Goal: Transaction & Acquisition: Purchase product/service

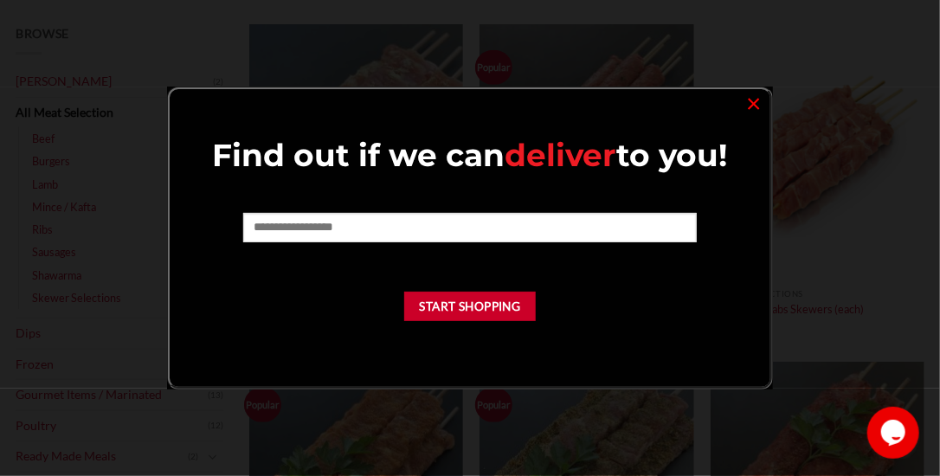
click at [543, 244] on form at bounding box center [469, 234] width 453 height 42
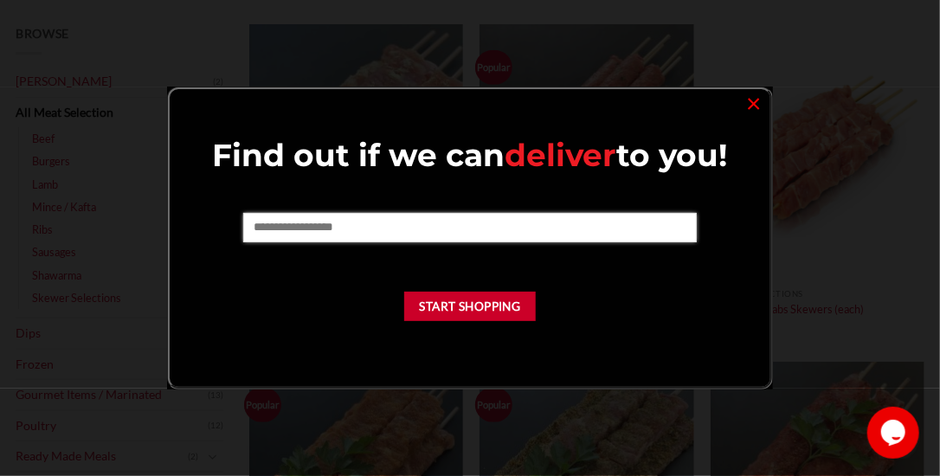
click at [545, 218] on input "text" at bounding box center [469, 227] width 453 height 29
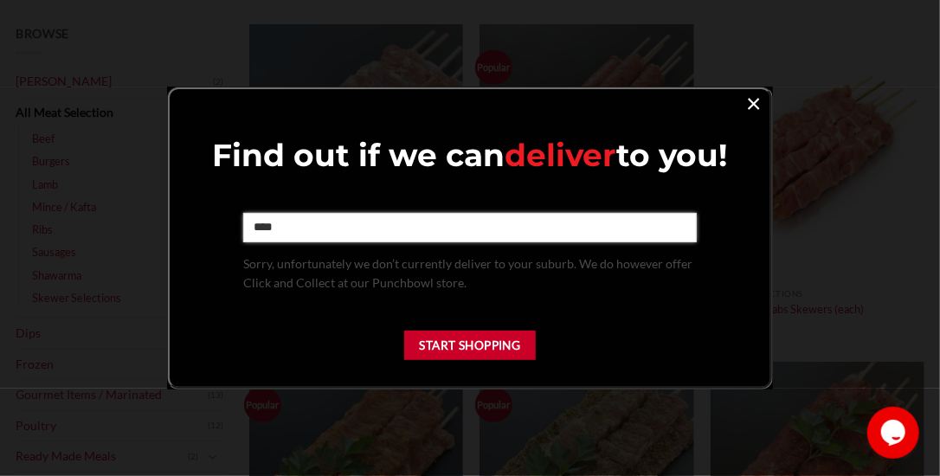
type input "****"
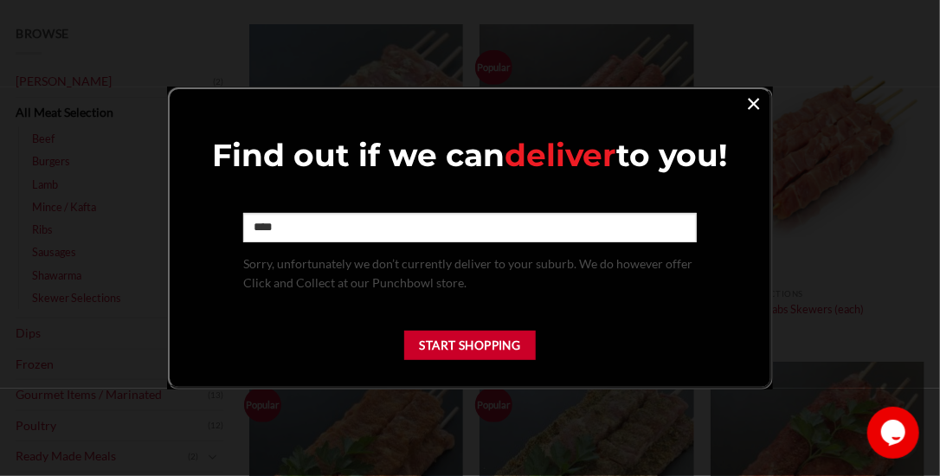
click at [765, 104] on link "×" at bounding box center [753, 102] width 25 height 23
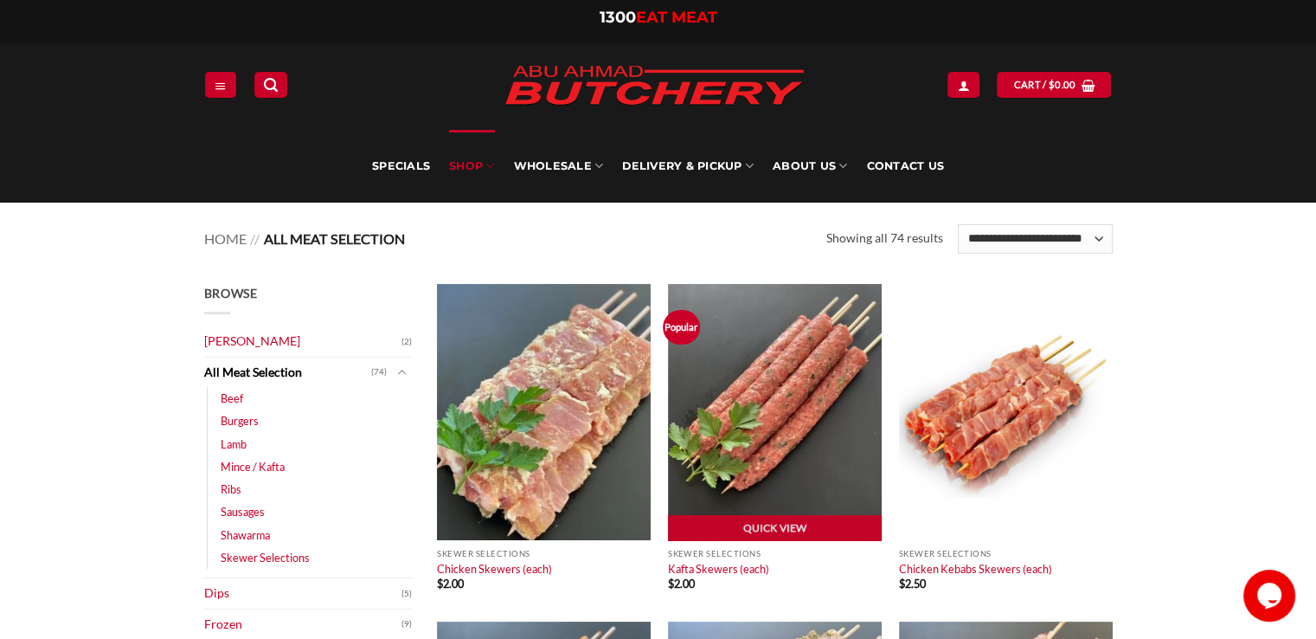
scroll to position [173, 0]
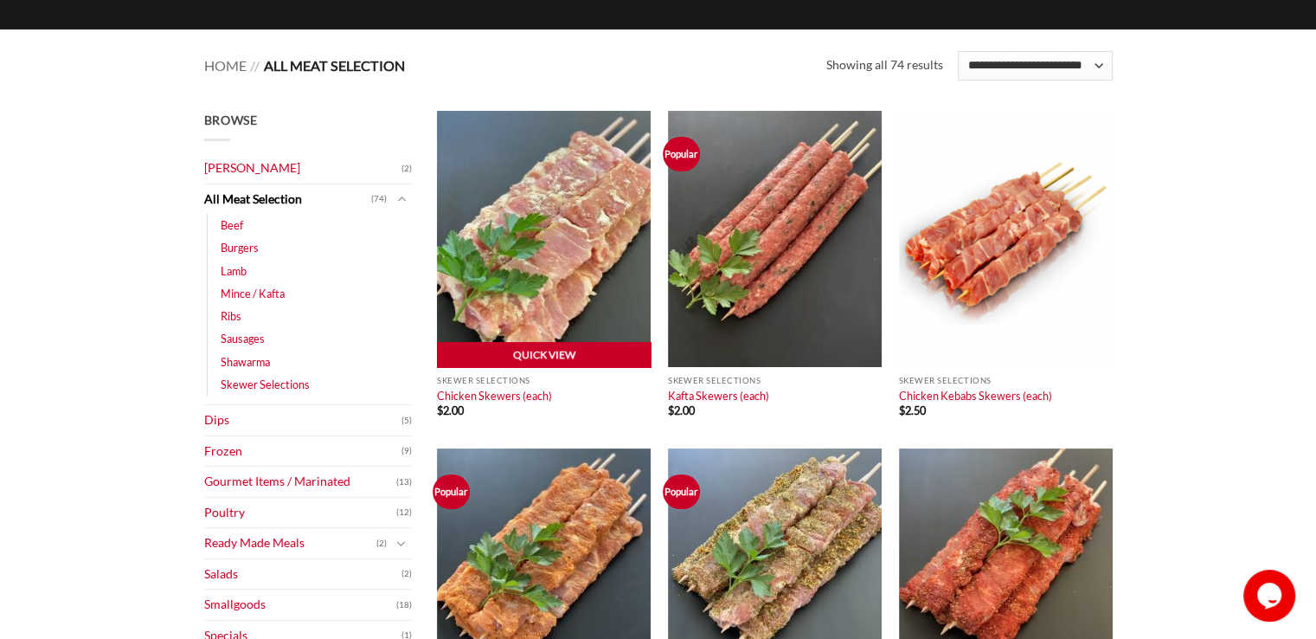
click at [575, 343] on link "Quick View" at bounding box center [544, 355] width 214 height 26
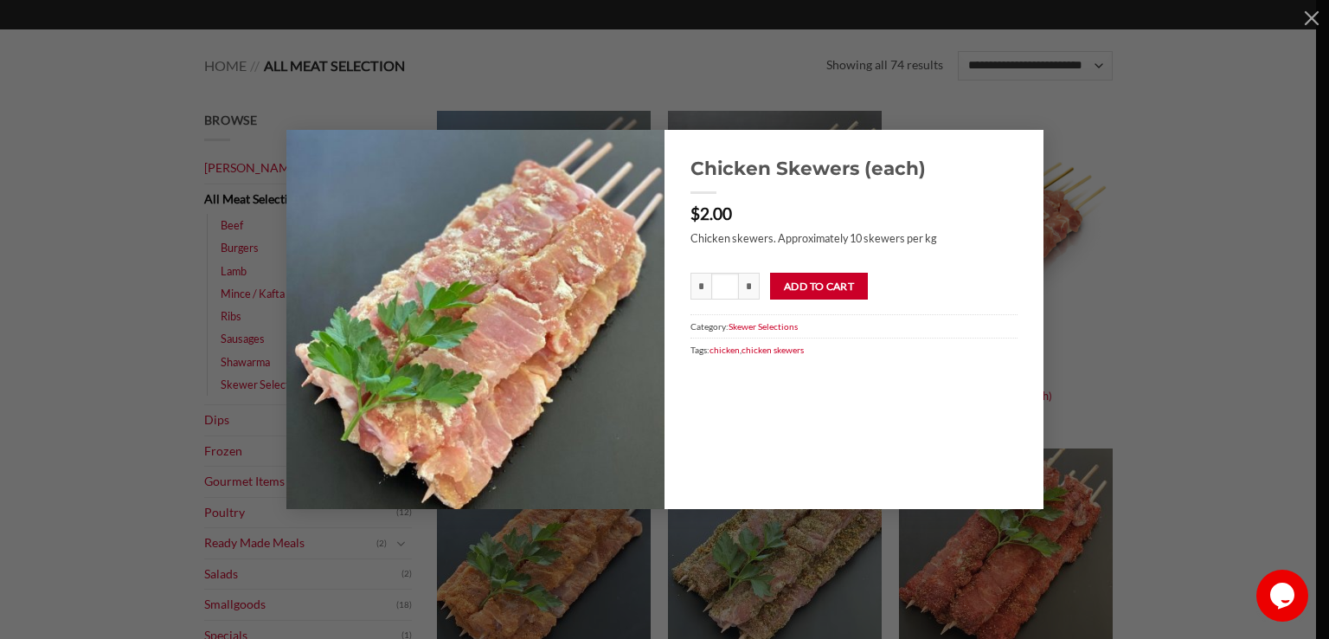
click at [939, 171] on div "Chicken Skewers (each) $ 2.00 Chicken skewers. Approximately 10 skewers per kg …" at bounding box center [664, 319] width 1277 height 379
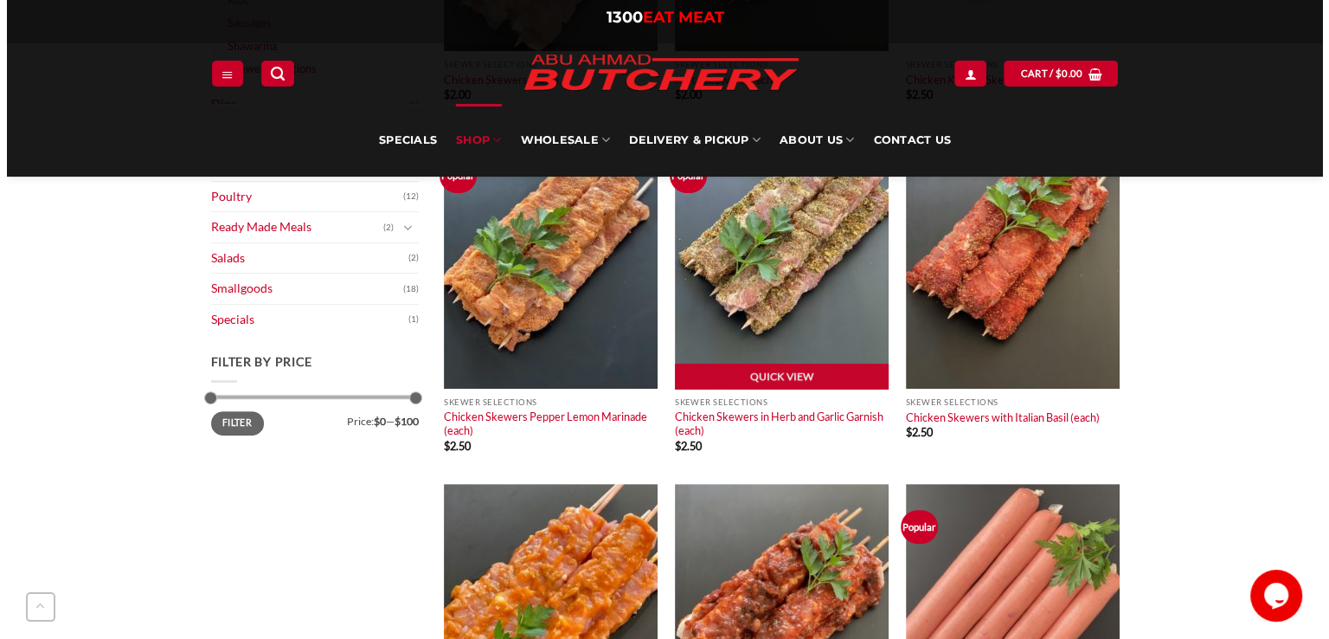
scroll to position [519, 0]
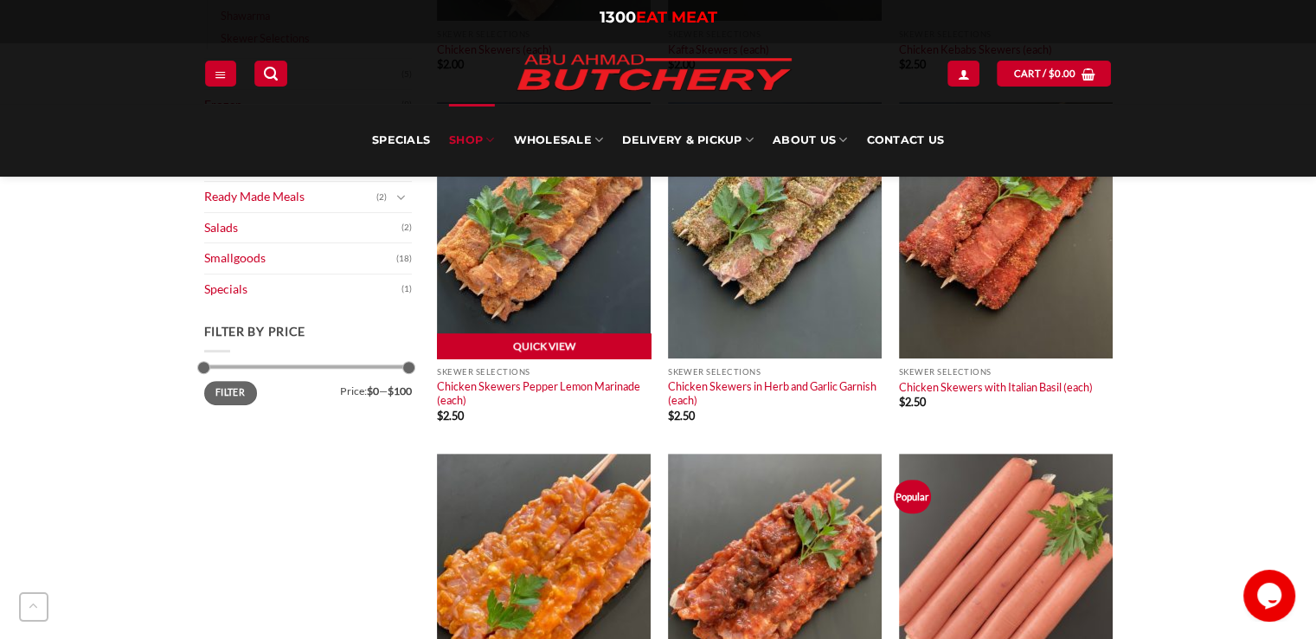
click at [590, 349] on link "Quick View" at bounding box center [544, 346] width 214 height 26
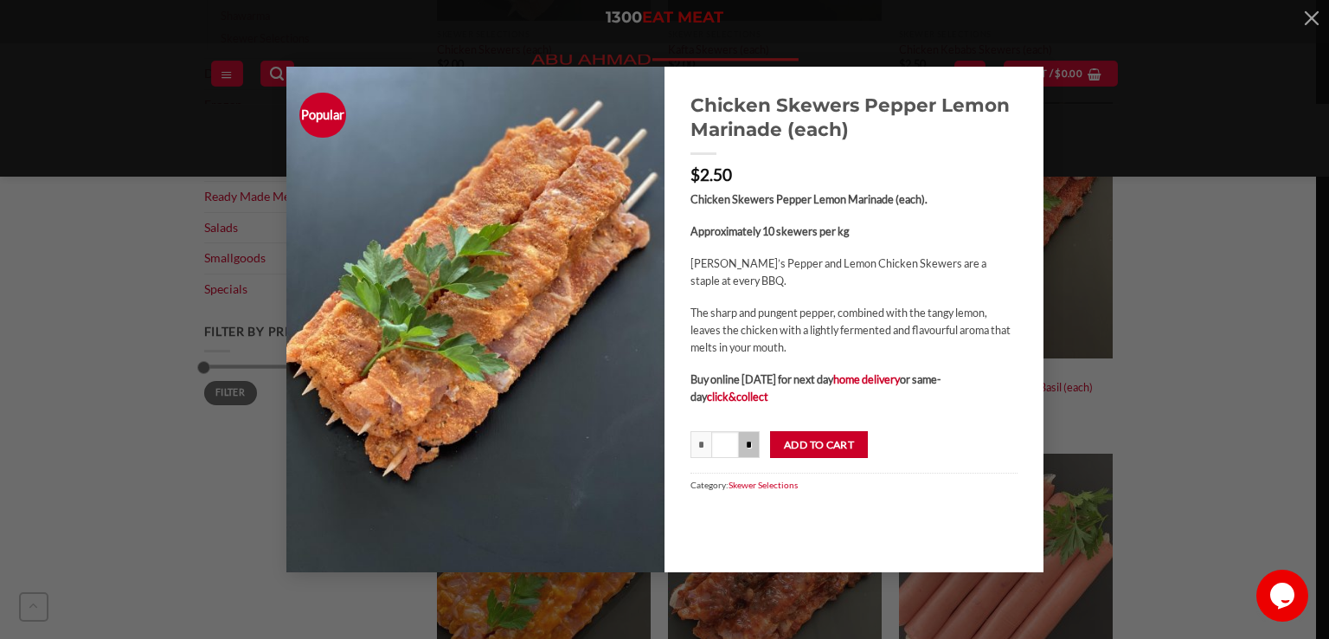
click at [756, 454] on input "*" at bounding box center [749, 445] width 21 height 28
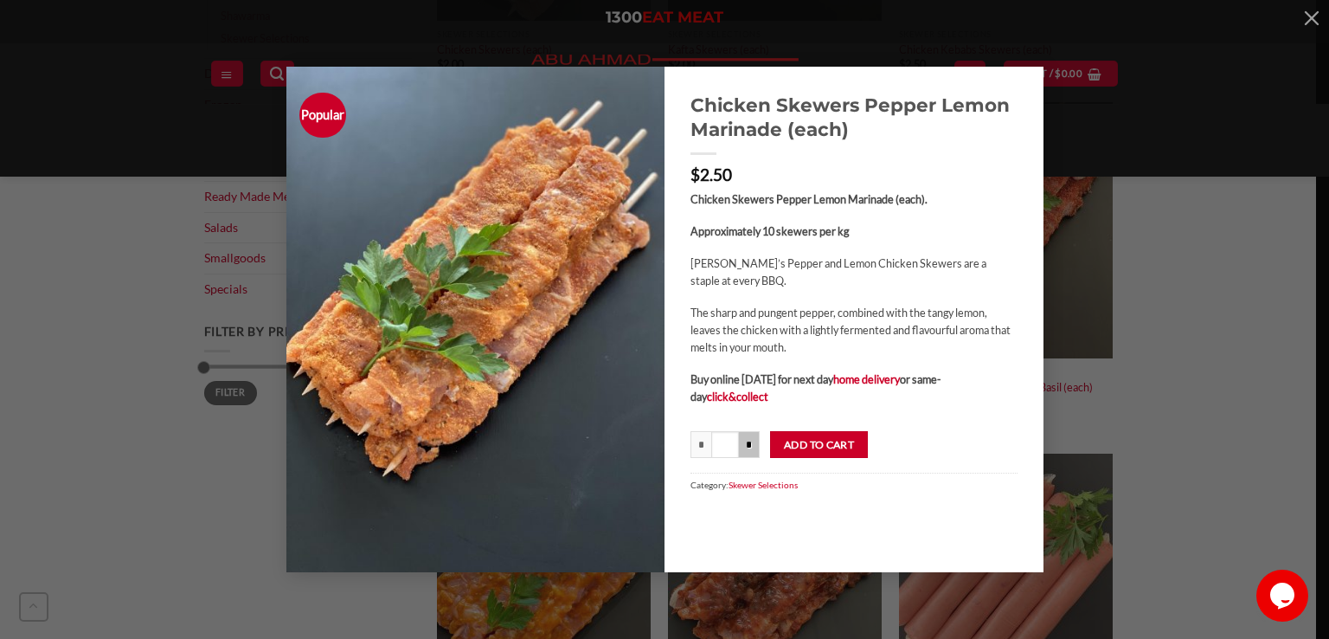
click at [756, 454] on input "*" at bounding box center [749, 445] width 21 height 28
type input "****"
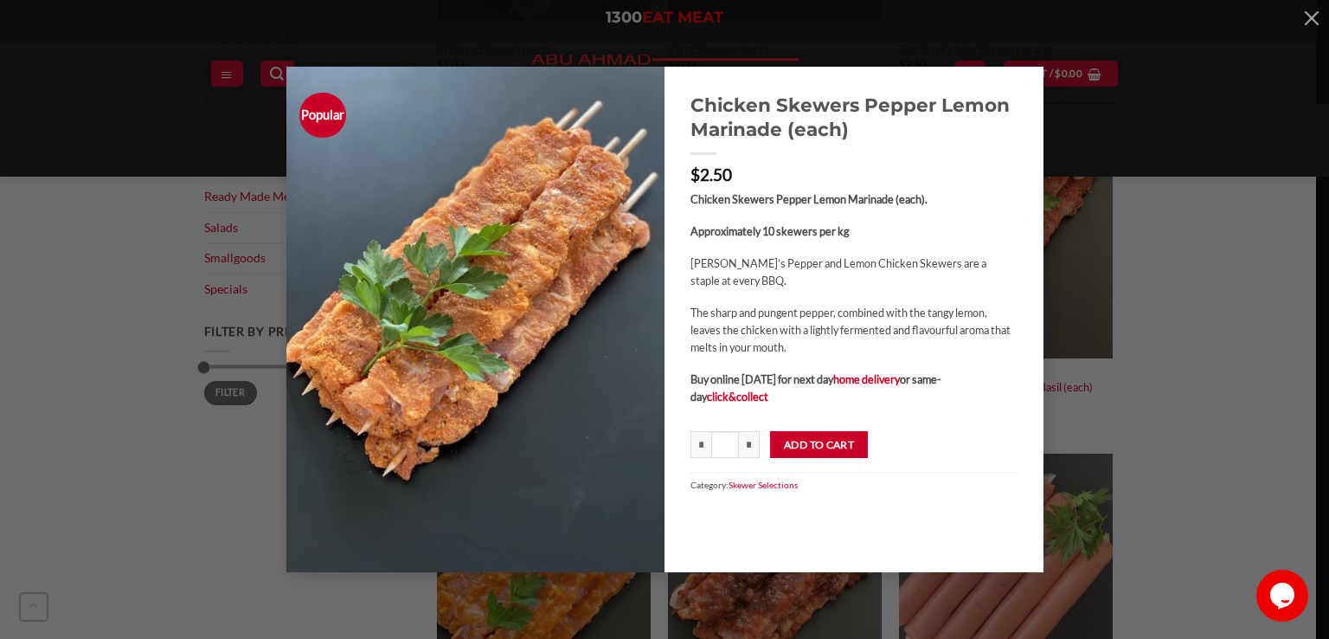
click at [808, 447] on button "Add to cart" at bounding box center [819, 445] width 98 height 28
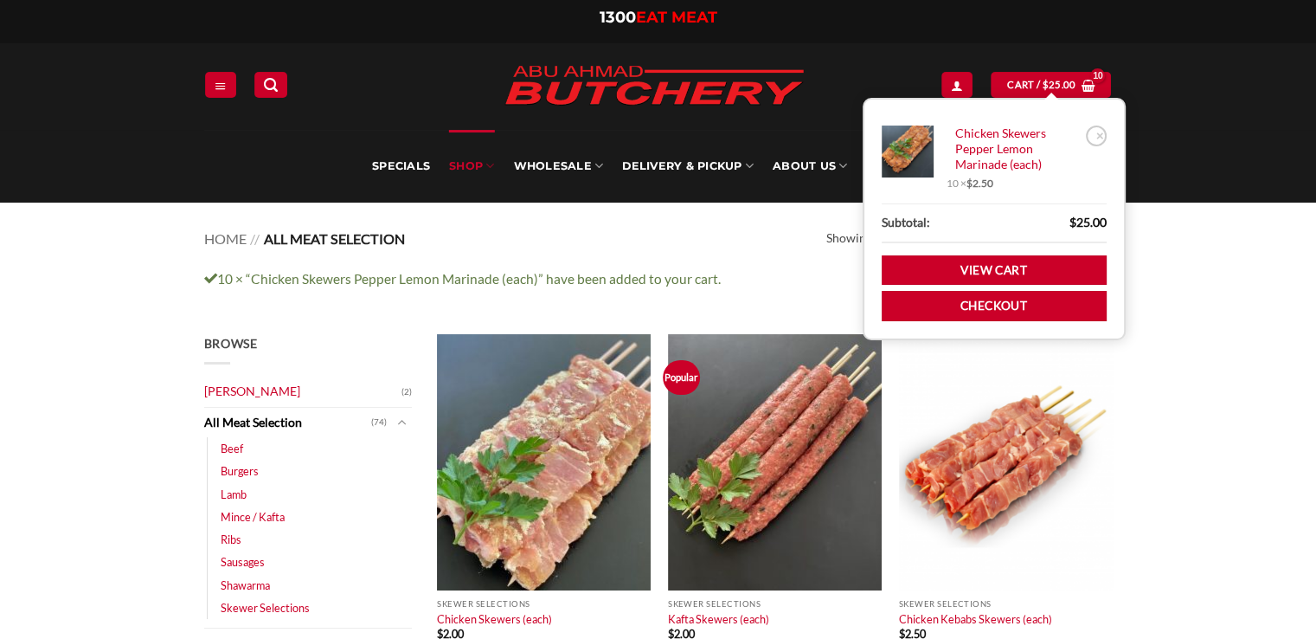
click at [238, 454] on link "Beef" at bounding box center [232, 448] width 23 height 23
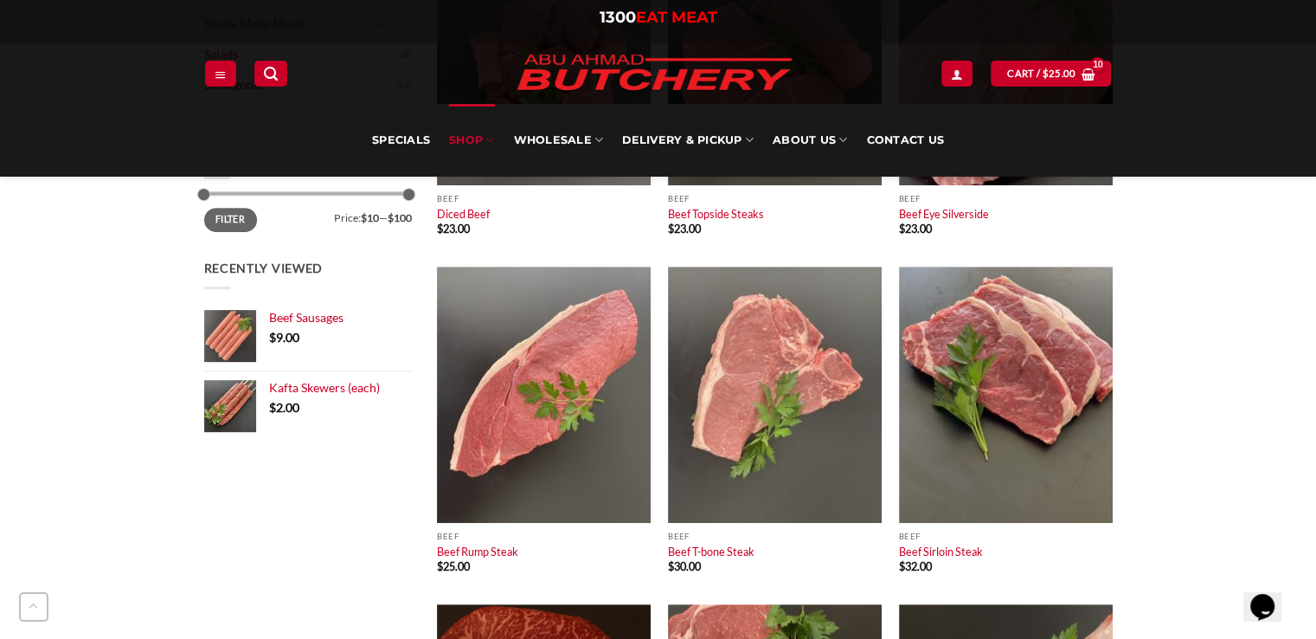
scroll to position [692, 0]
click at [591, 454] on img at bounding box center [544, 395] width 214 height 256
click at [588, 503] on link "Quick View" at bounding box center [544, 511] width 214 height 26
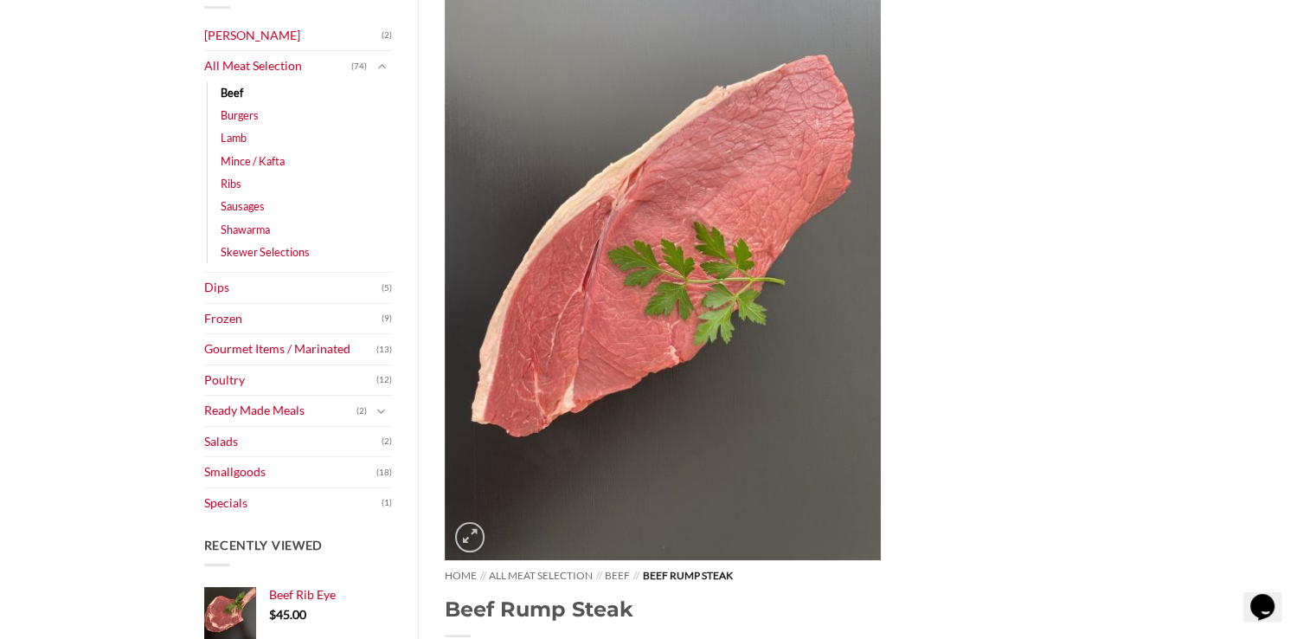
scroll to position [260, 0]
select select "*"
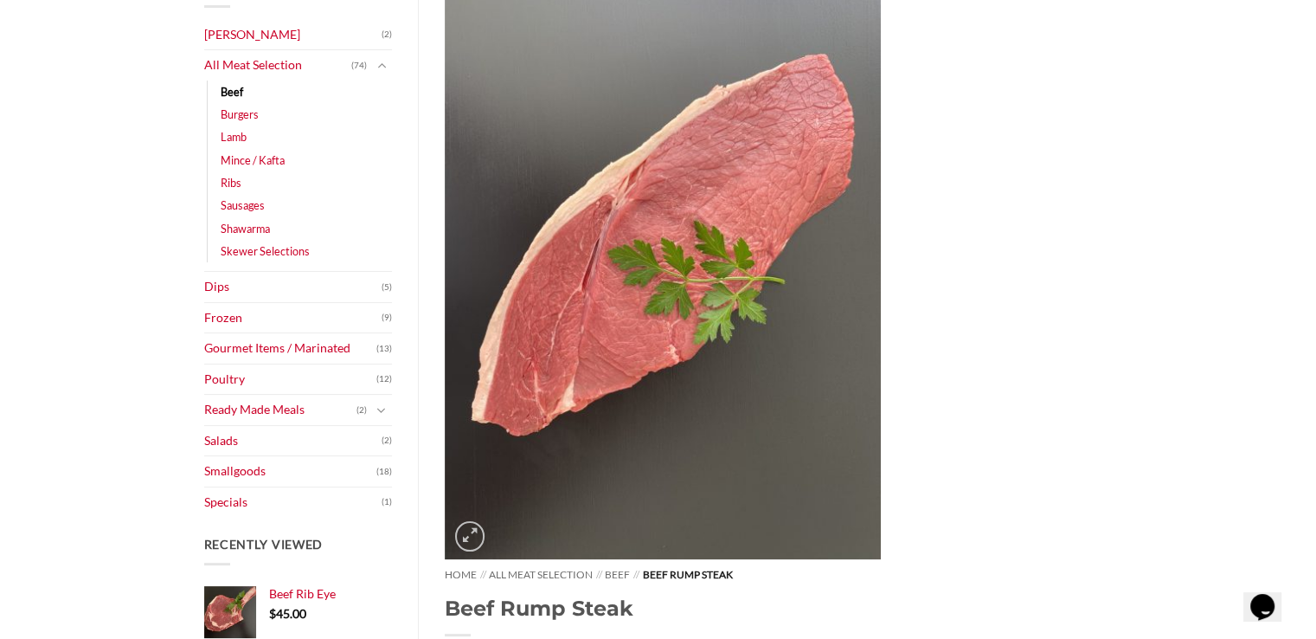
select select "*"
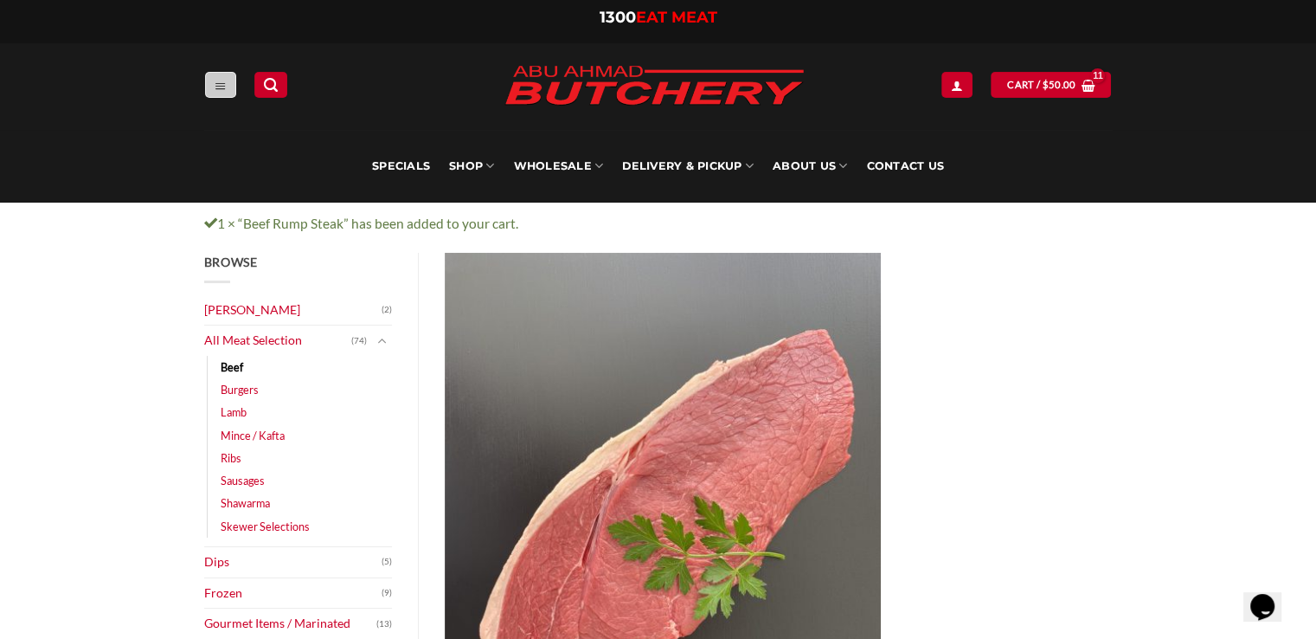
click at [219, 83] on icon "Menu" at bounding box center [221, 86] width 12 height 14
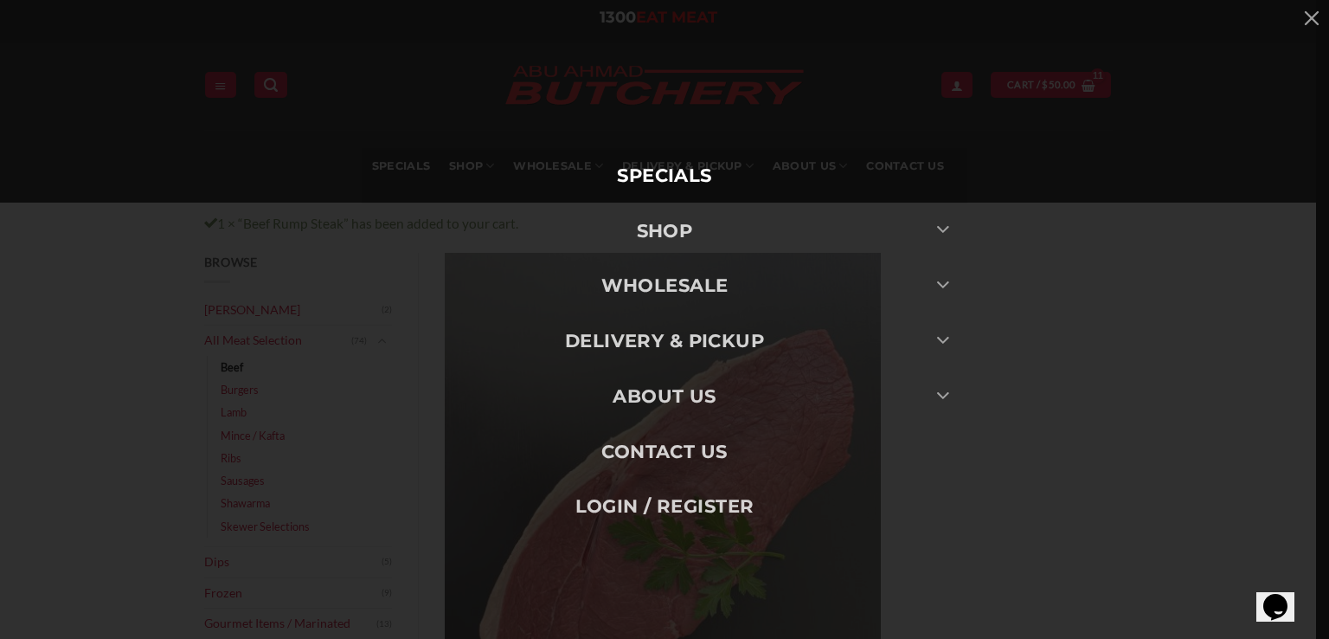
click at [627, 170] on link "Specials" at bounding box center [665, 175] width 606 height 55
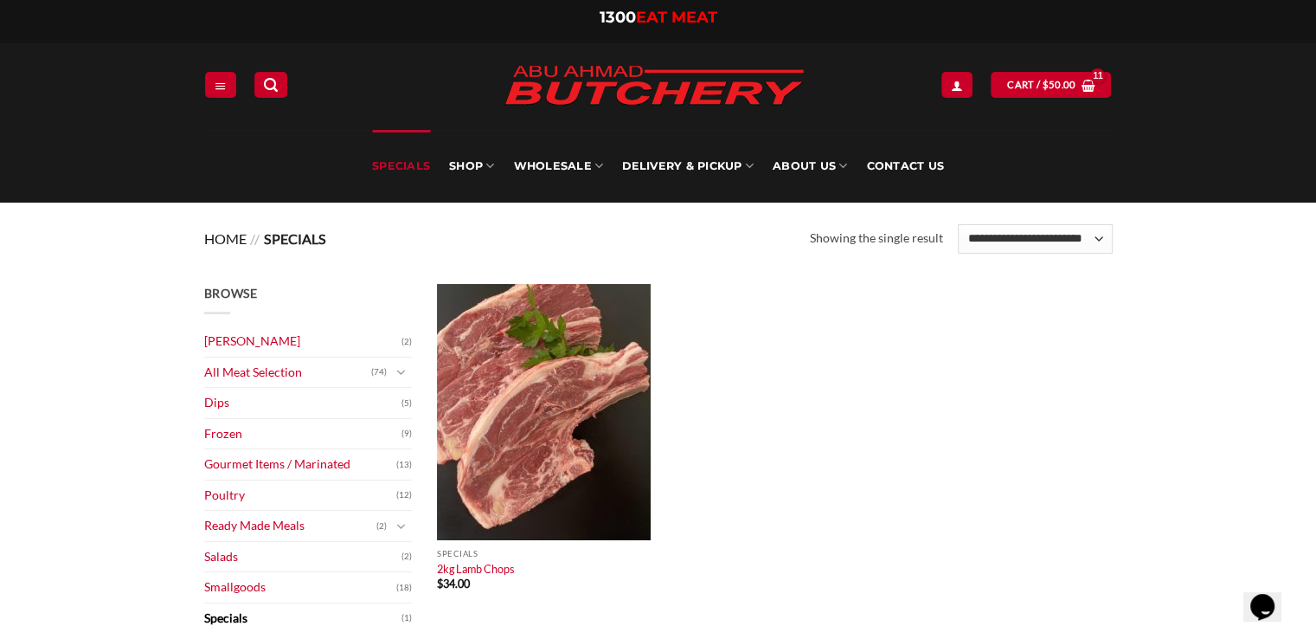
click at [233, 235] on link "Home" at bounding box center [225, 238] width 42 height 16
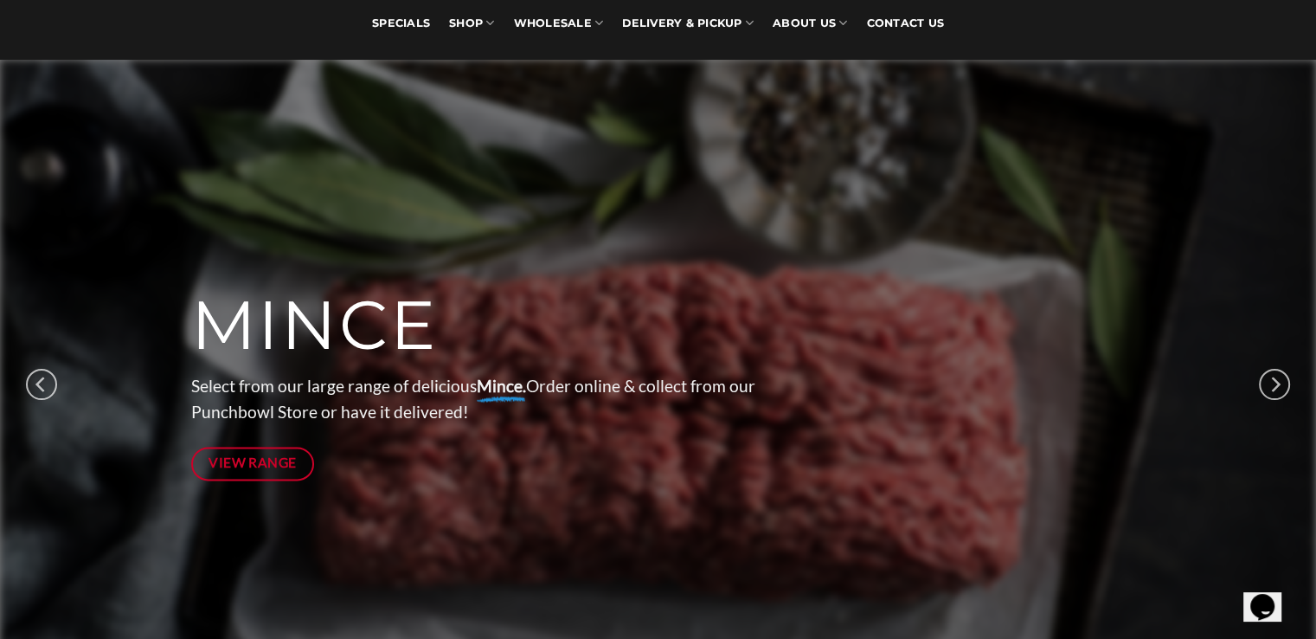
scroll to position [173, 0]
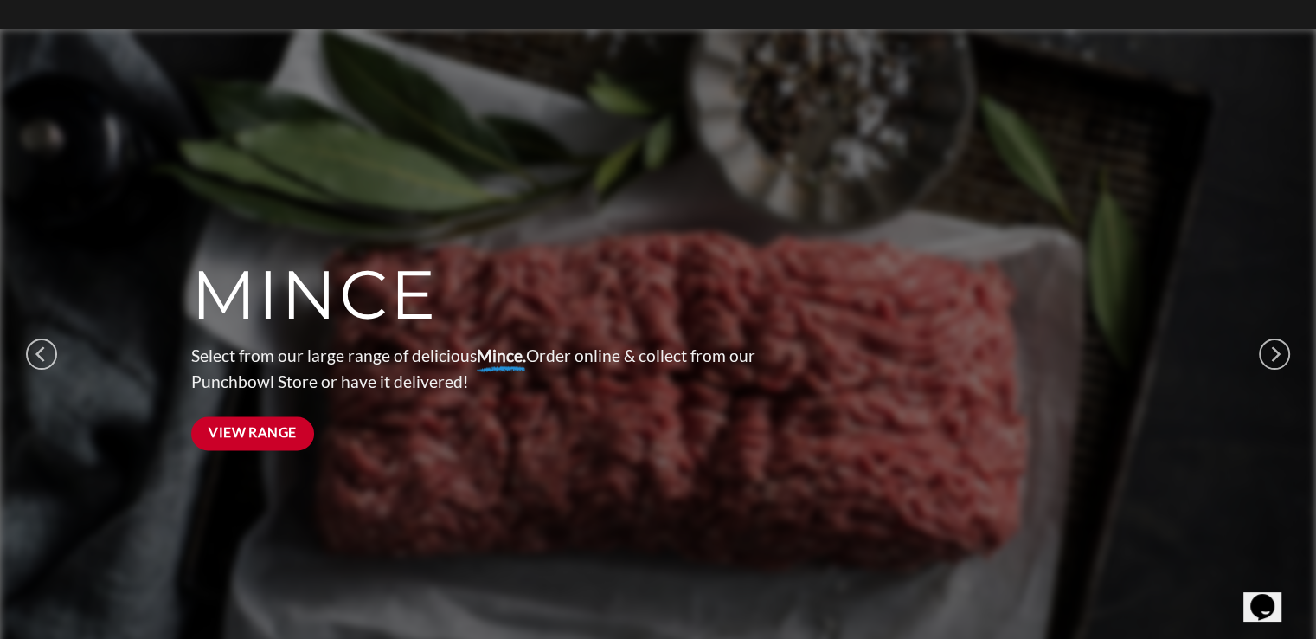
click at [296, 428] on link "View Range" at bounding box center [253, 433] width 124 height 34
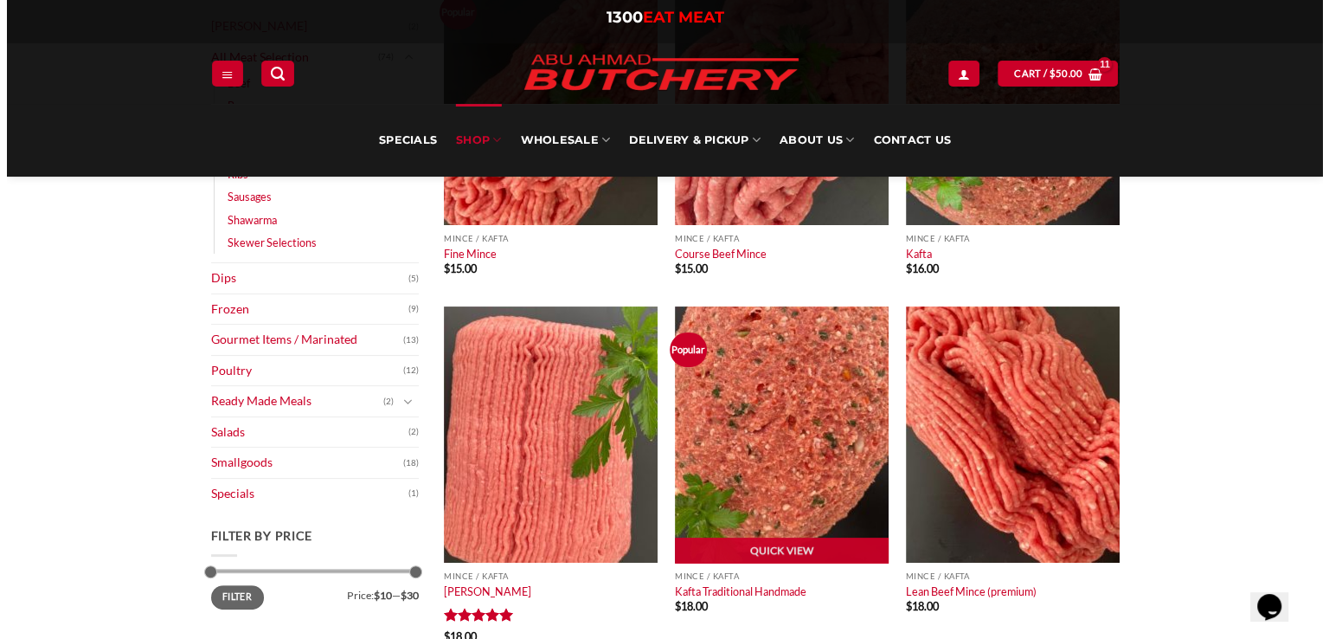
scroll to position [346, 0]
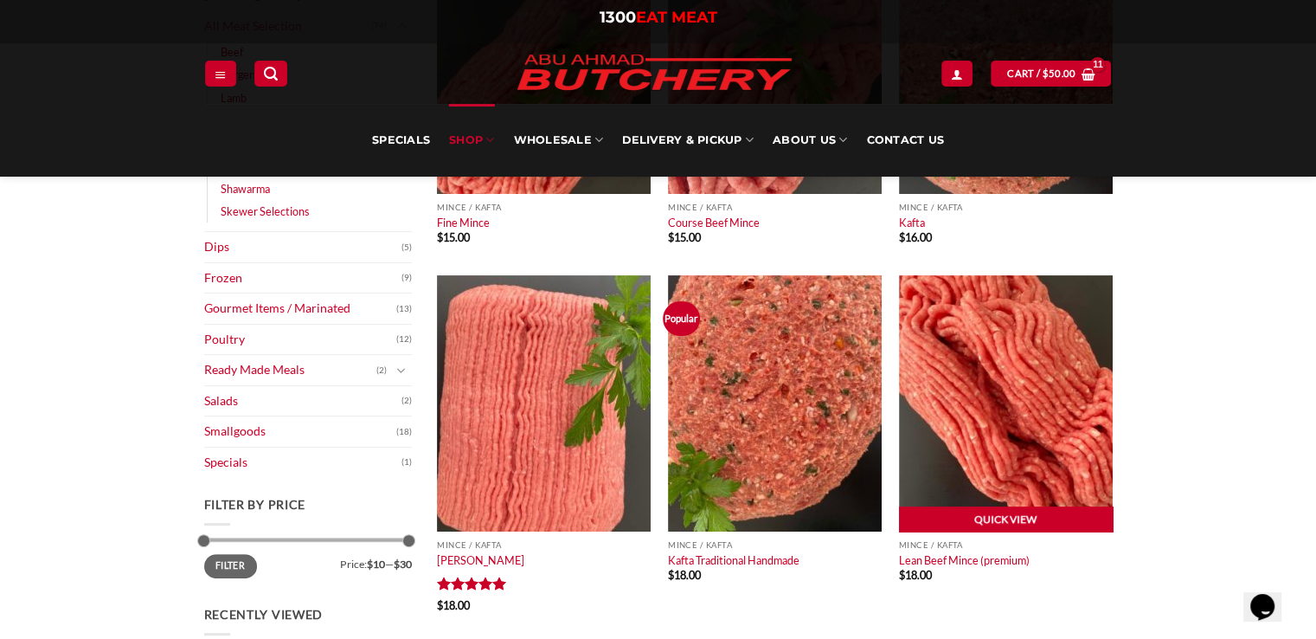
click at [1019, 522] on link "Quick View" at bounding box center [1006, 519] width 214 height 26
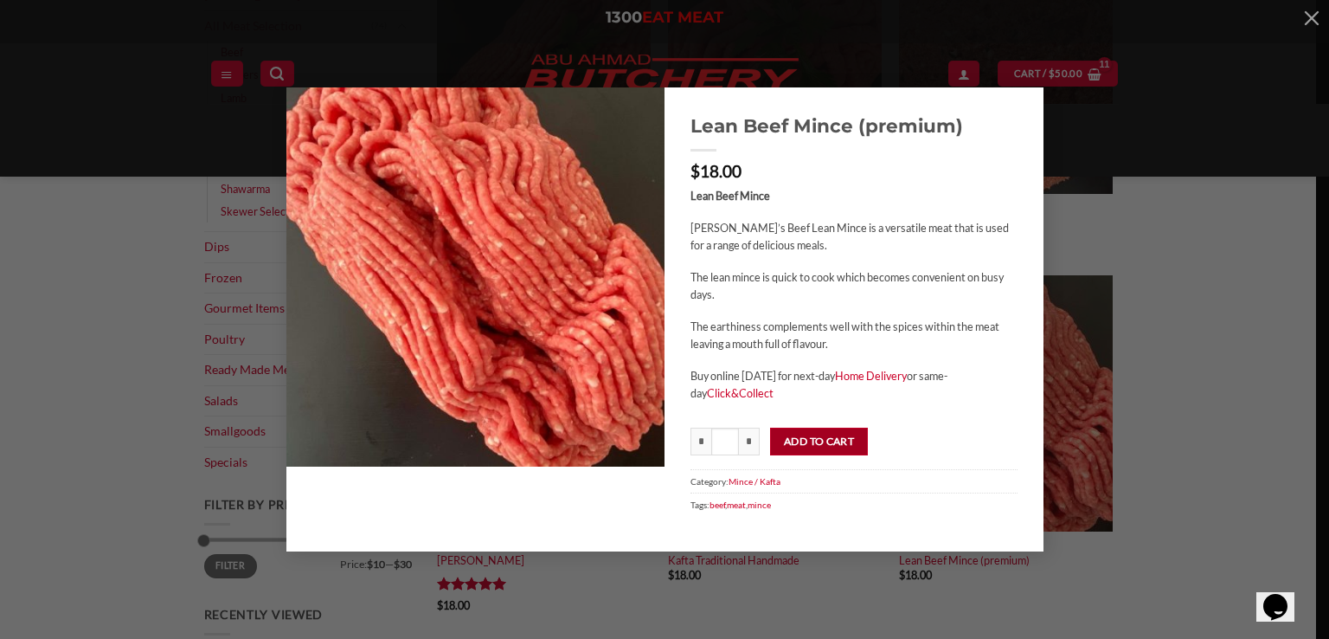
click at [779, 436] on button "Add to cart" at bounding box center [819, 442] width 98 height 28
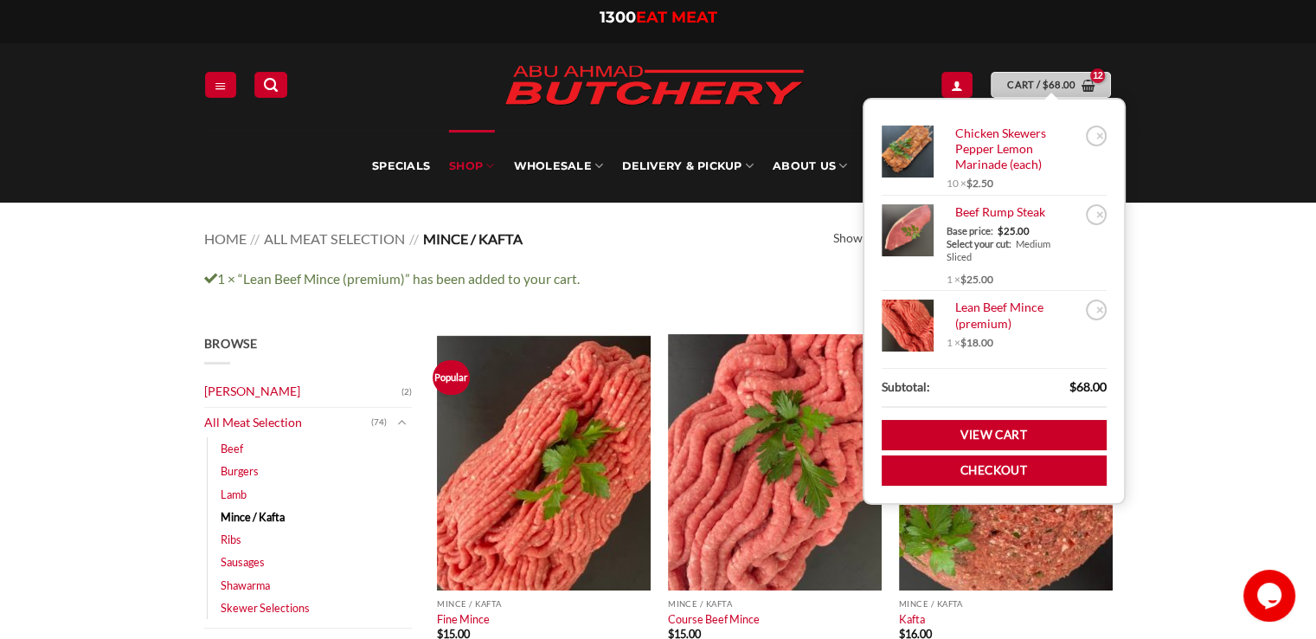
click at [1030, 85] on span "Cart / $ 68.00" at bounding box center [1041, 85] width 68 height 16
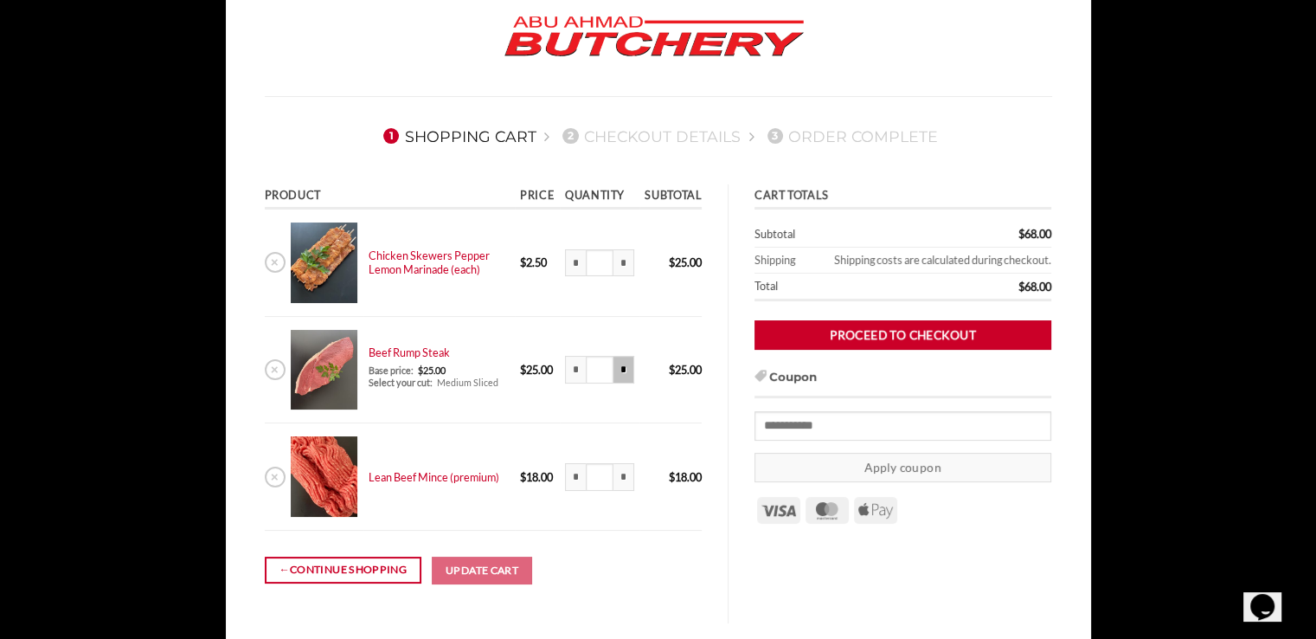
click at [627, 376] on input "*" at bounding box center [624, 370] width 21 height 28
type input "****"
click at [572, 376] on input "*" at bounding box center [575, 370] width 21 height 28
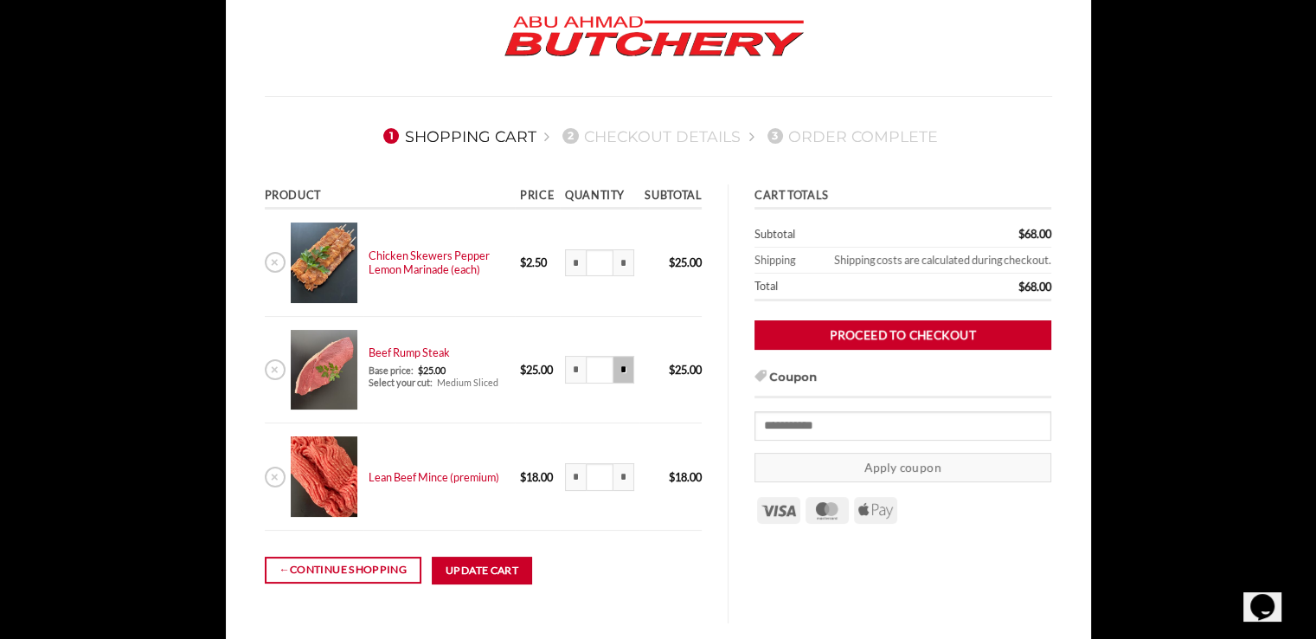
click at [616, 368] on input "*" at bounding box center [624, 370] width 21 height 28
type input "****"
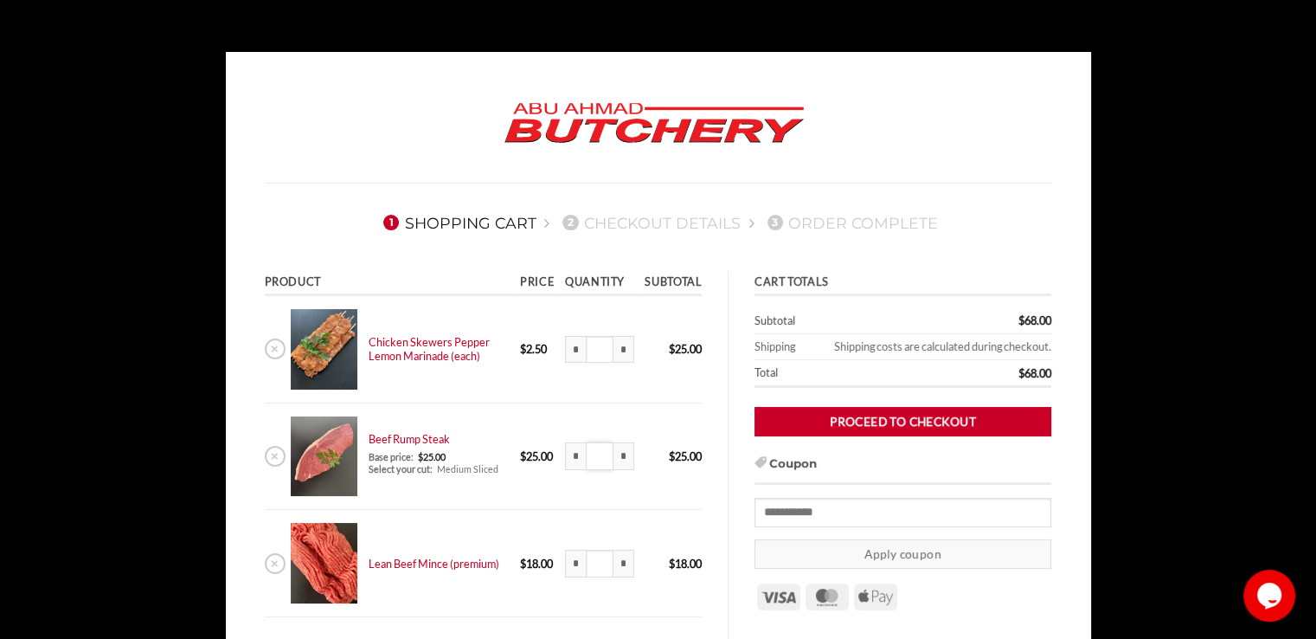
click at [608, 461] on input "*" at bounding box center [600, 456] width 28 height 28
type input "*"
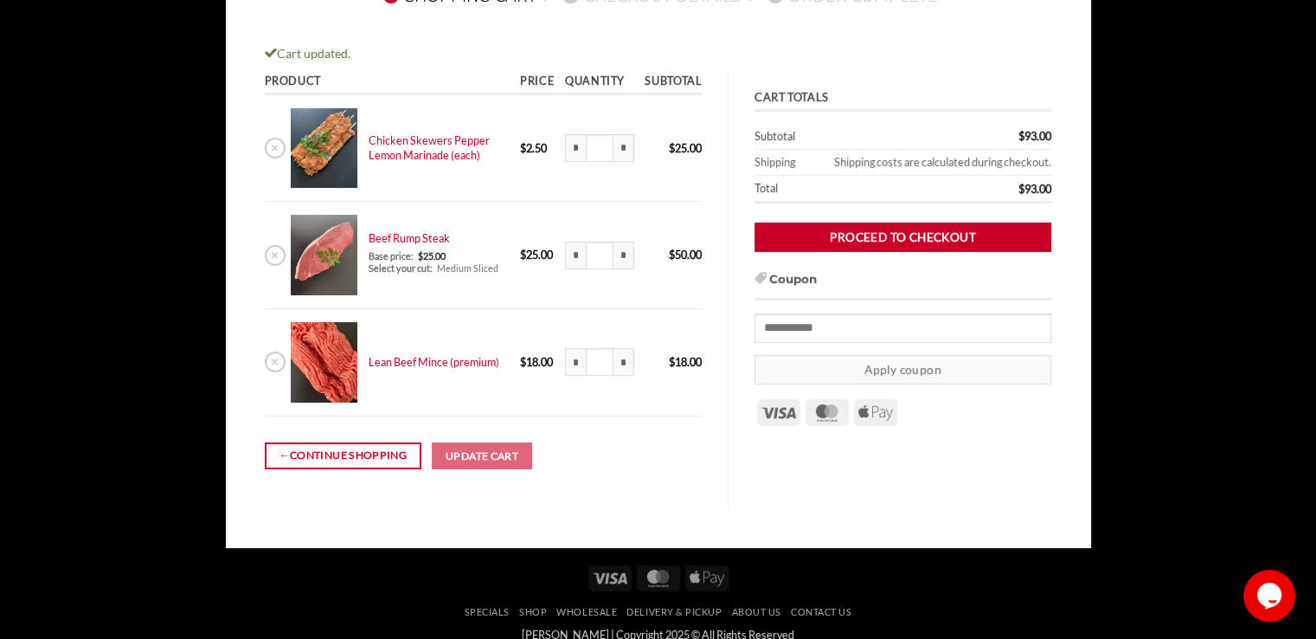
scroll to position [186, 0]
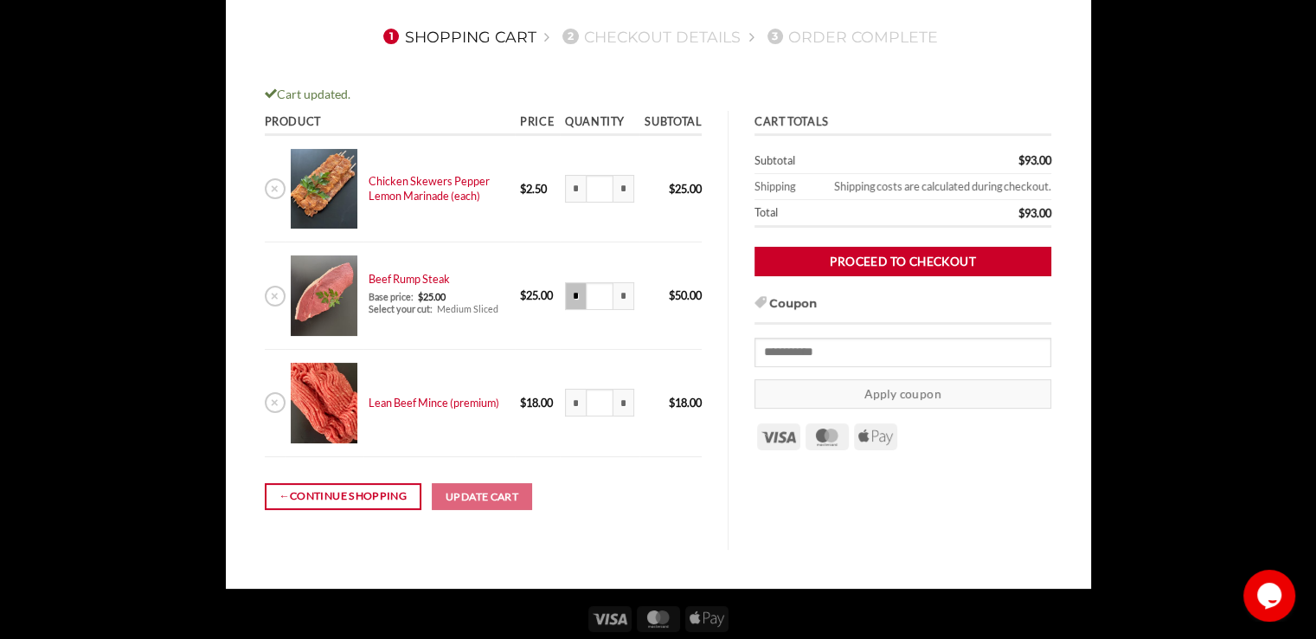
click at [575, 303] on input "*" at bounding box center [575, 296] width 21 height 28
type input "****"
click at [606, 298] on input "****" at bounding box center [600, 296] width 28 height 28
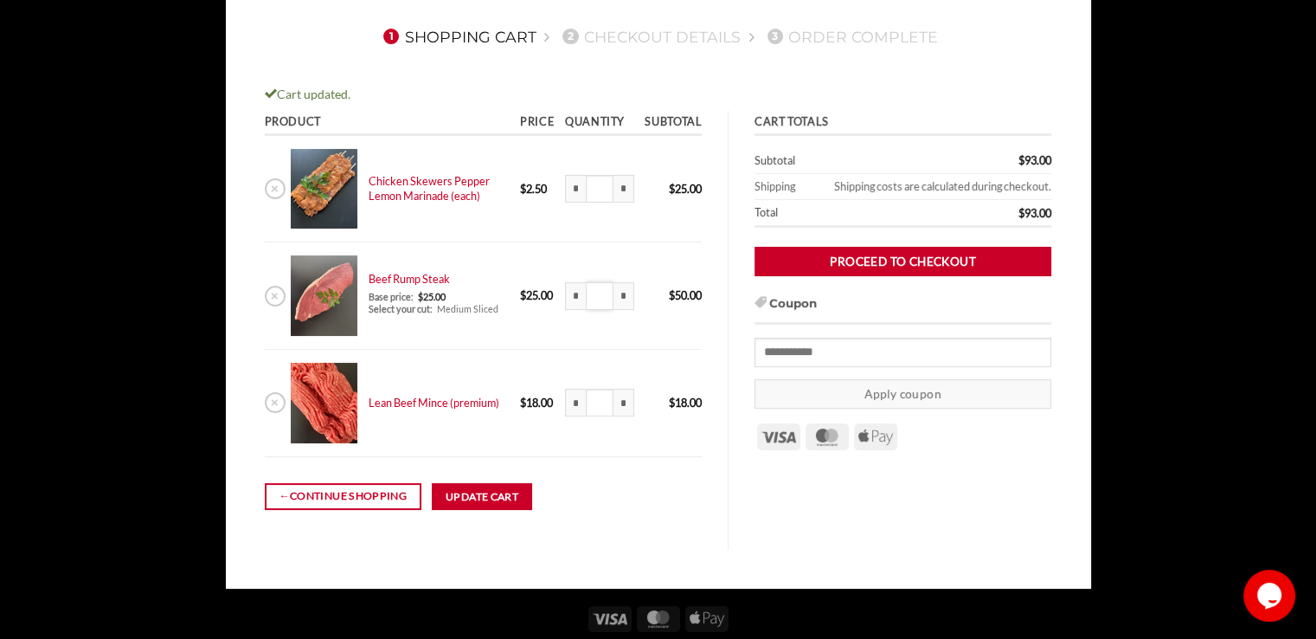
click at [608, 299] on input "****" at bounding box center [600, 296] width 28 height 28
drag, startPoint x: 608, startPoint y: 299, endPoint x: 465, endPoint y: 317, distance: 144.0
click at [465, 317] on tr "× Beef Rump Steak Base price: $ 25.00 Select your cut: Medium Sliced 2 x $ 25.0…" at bounding box center [484, 295] width 438 height 107
type input "*"
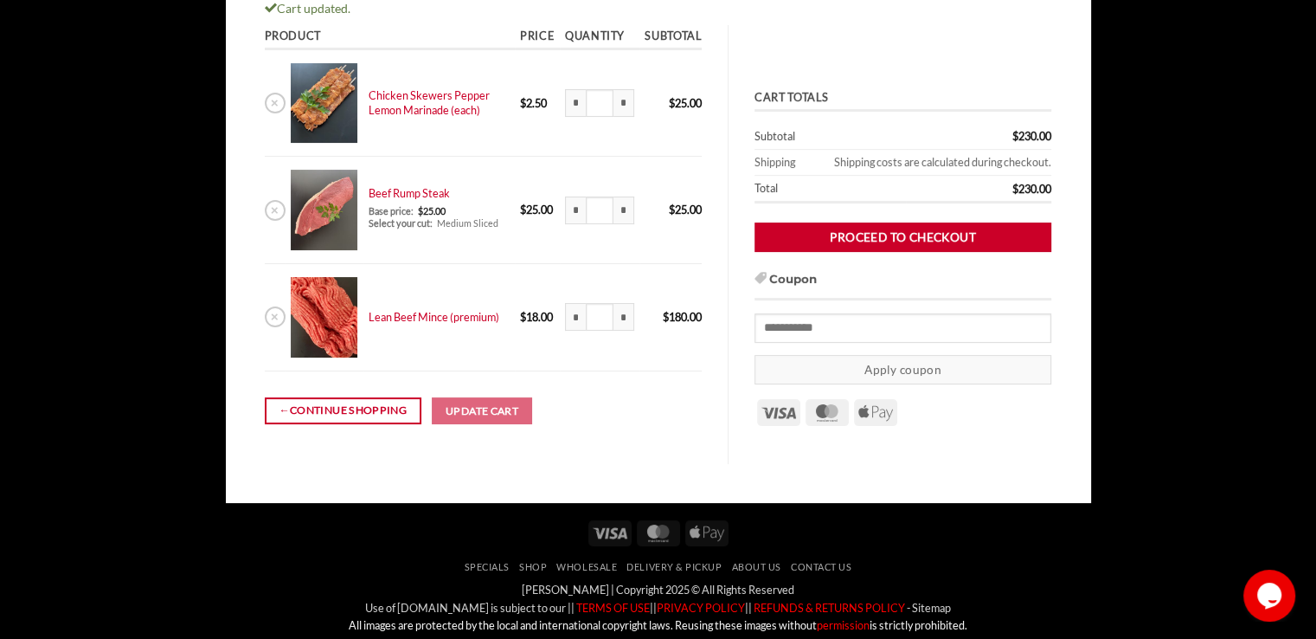
scroll to position [273, 0]
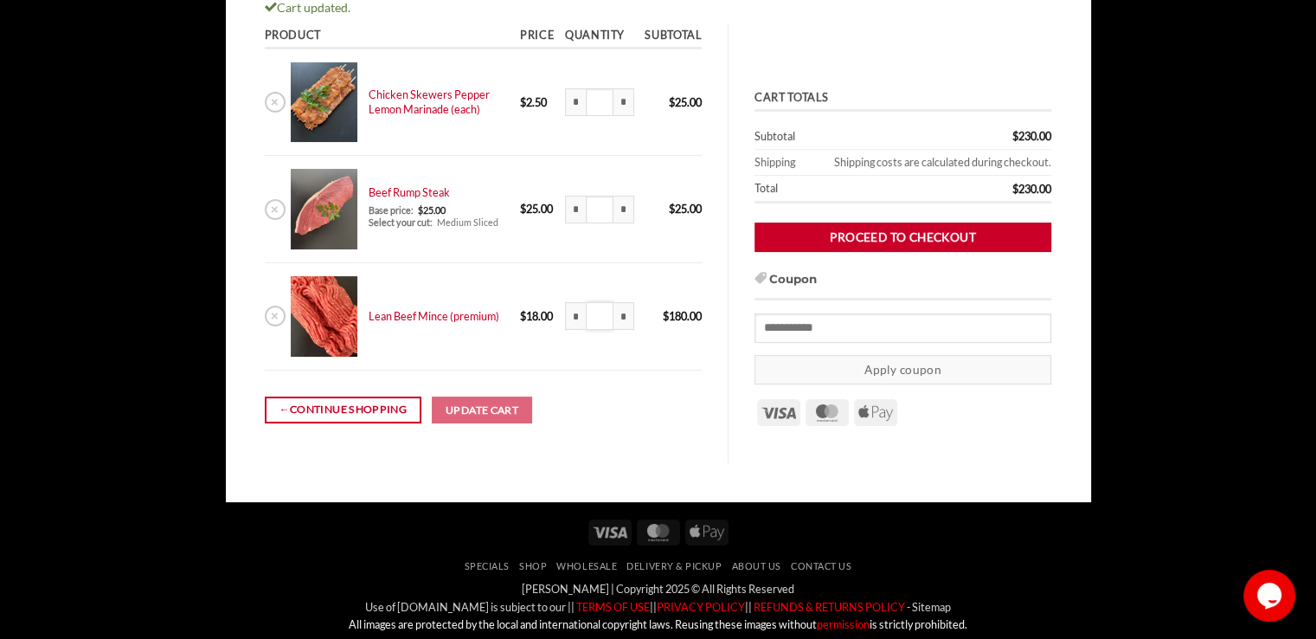
click at [594, 315] on input "**" at bounding box center [600, 316] width 28 height 28
type input "*"
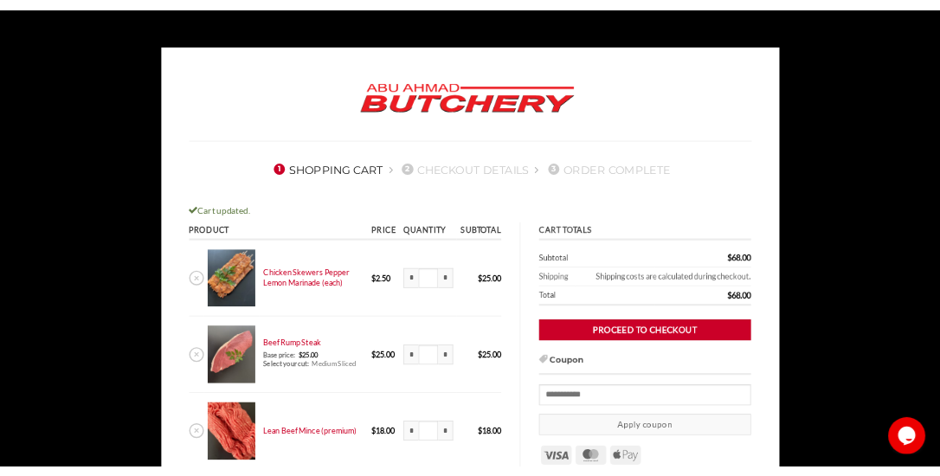
scroll to position [87, 0]
